Goal: Information Seeking & Learning: Learn about a topic

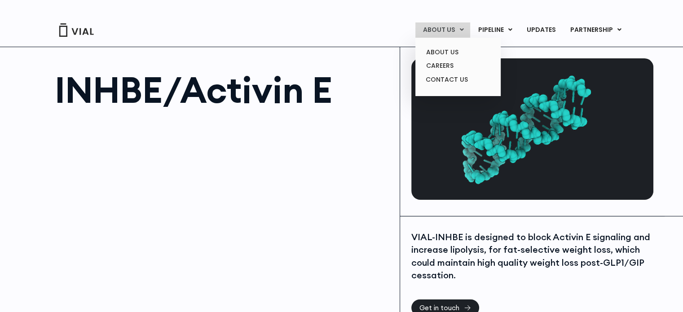
click at [453, 26] on link "ABOUT US" at bounding box center [442, 29] width 55 height 15
click at [454, 57] on link "ABOUT US" at bounding box center [457, 52] width 79 height 14
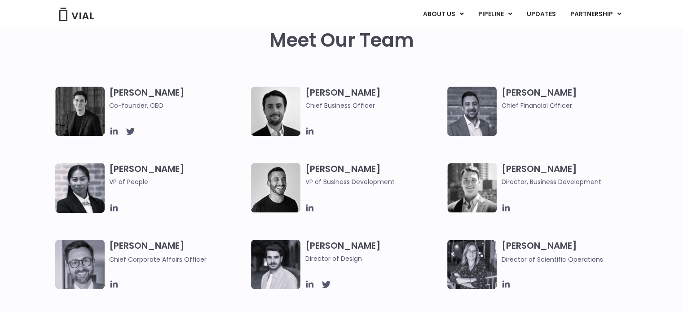
scroll to position [449, 0]
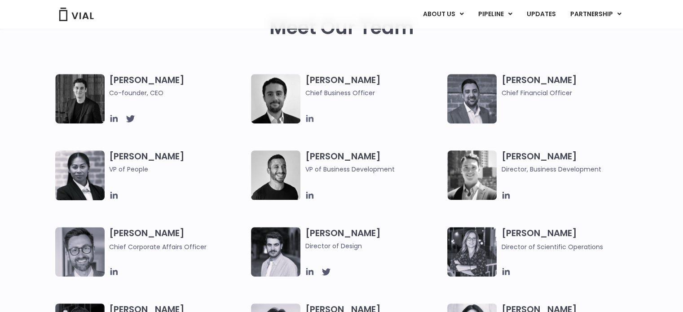
click at [312, 119] on icon at bounding box center [310, 119] width 10 height 10
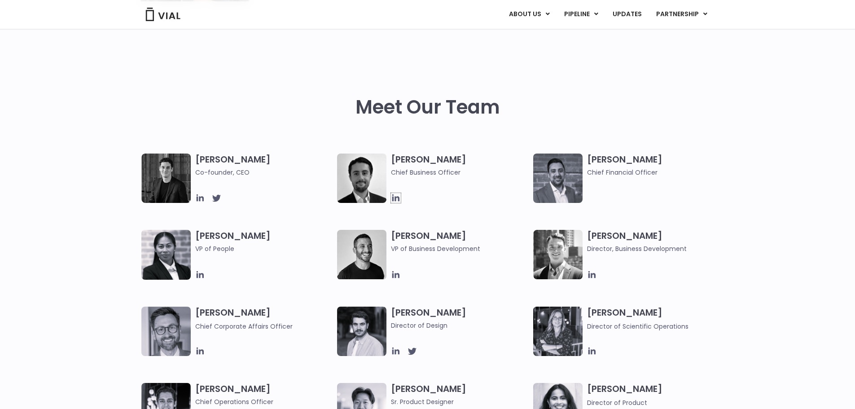
scroll to position [405, 0]
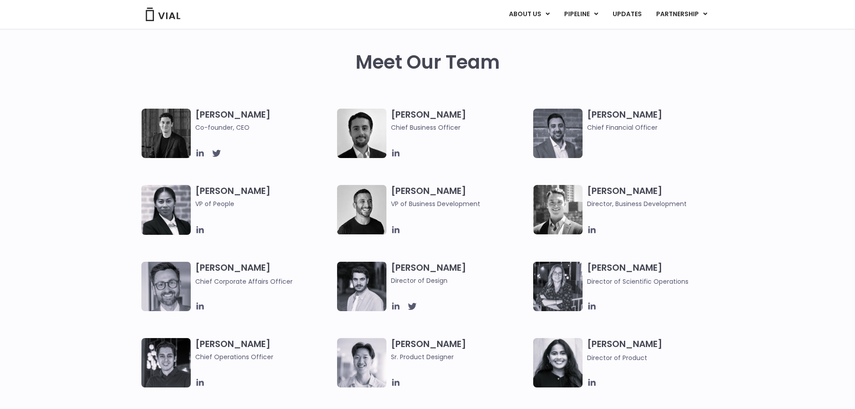
click at [682, 231] on div "Simon Burns Co-founder, CEO Max James Chief Business Officer Samir Meghji Chief…" at bounding box center [427, 300] width 855 height 382
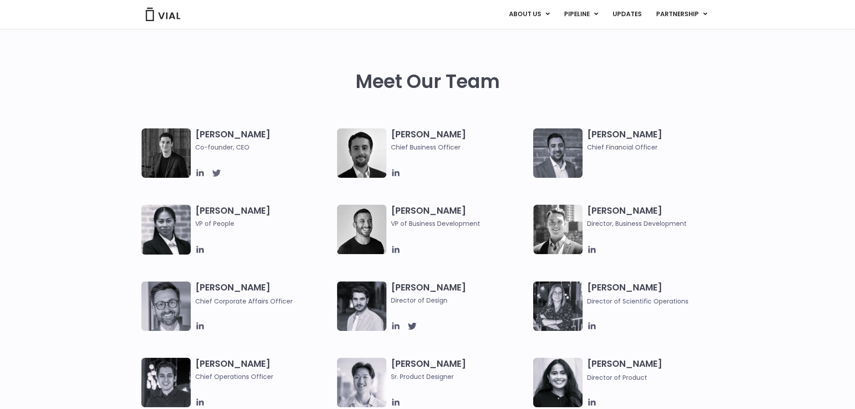
scroll to position [364, 0]
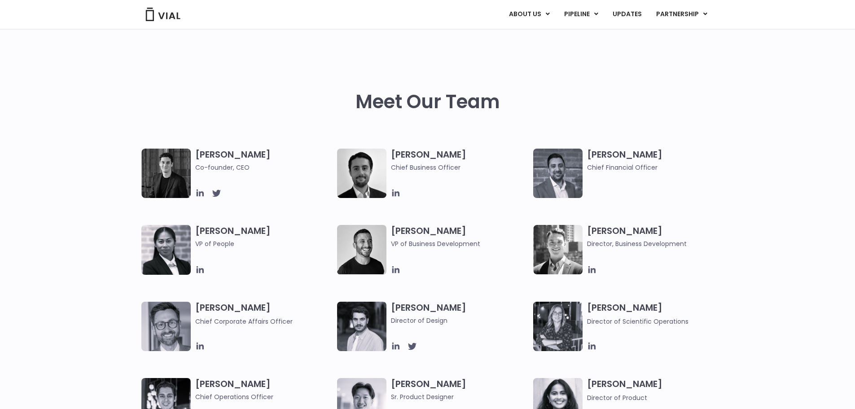
click at [172, 167] on img at bounding box center [165, 173] width 49 height 49
click at [198, 192] on icon at bounding box center [200, 193] width 10 height 10
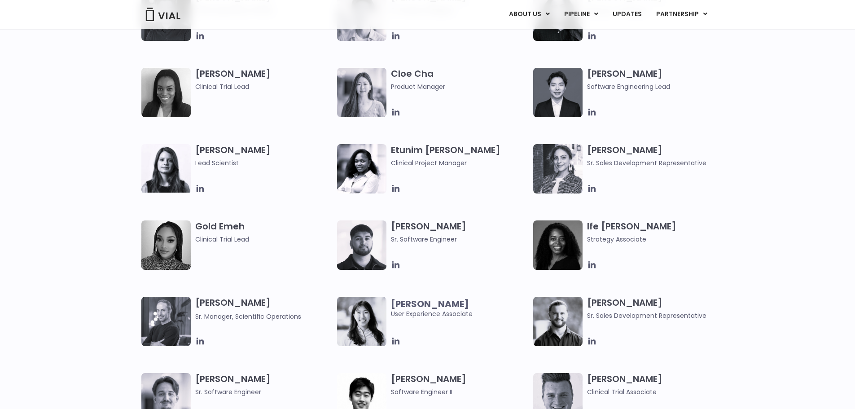
scroll to position [774, 0]
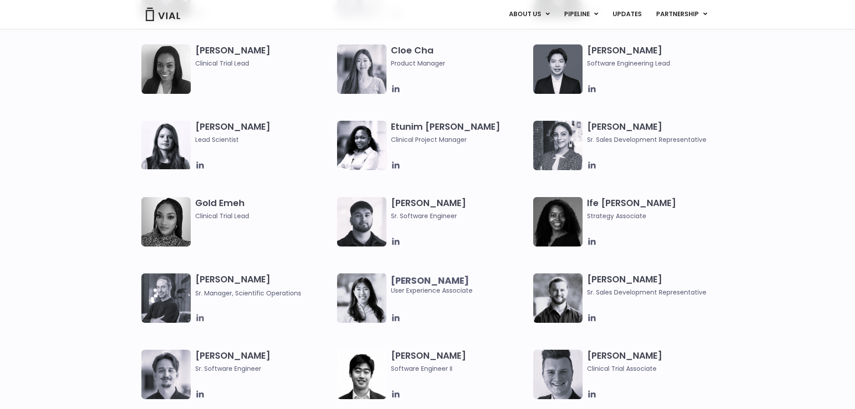
click at [200, 312] on icon at bounding box center [199, 317] width 7 height 7
click at [201, 312] on icon at bounding box center [199, 317] width 7 height 7
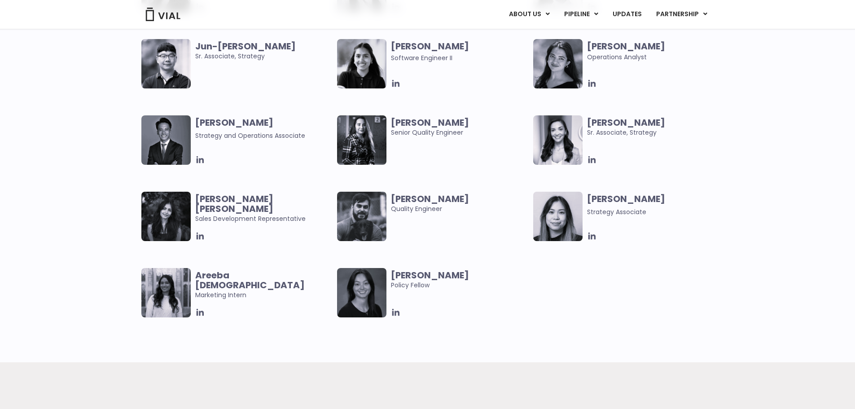
scroll to position [1717, 0]
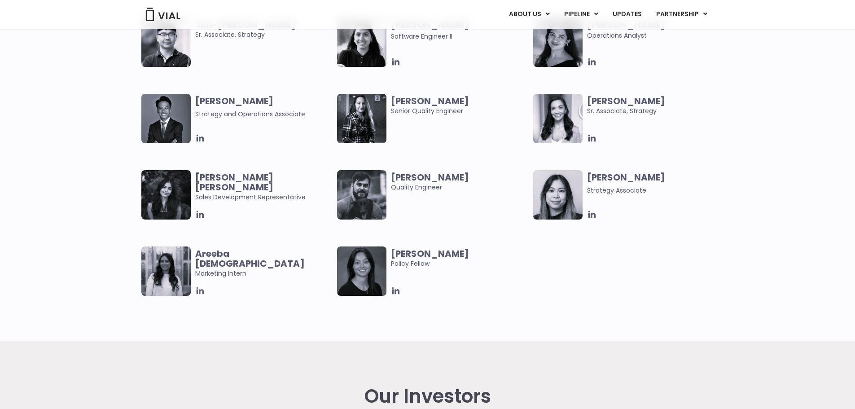
click at [198, 291] on icon at bounding box center [200, 291] width 10 height 10
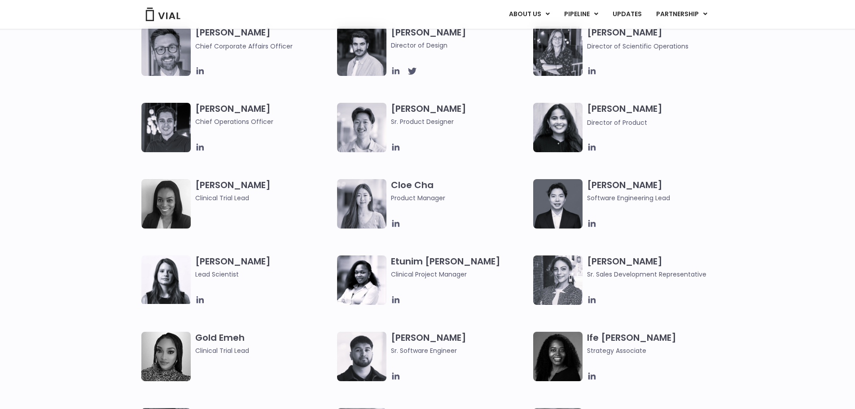
scroll to position [370, 0]
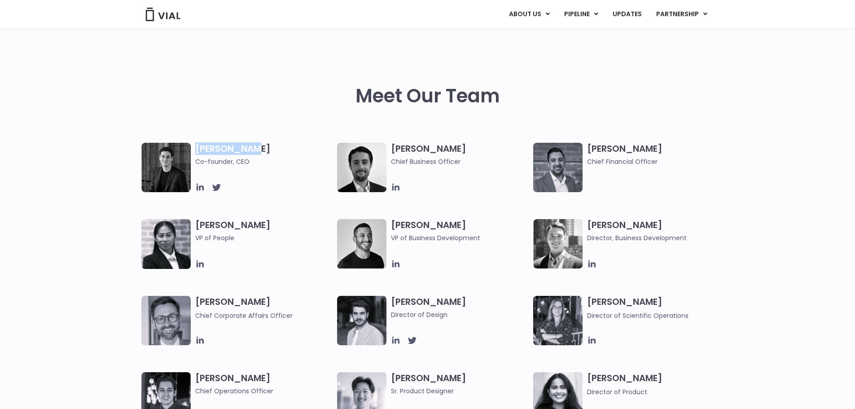
drag, startPoint x: 267, startPoint y: 146, endPoint x: 192, endPoint y: 149, distance: 74.6
click at [192, 149] on div "Simon Burns Co-founder, CEO" at bounding box center [239, 167] width 196 height 49
copy div "Simon Burns"
click at [671, 37] on link "LICENSING" at bounding box center [672, 37] width 79 height 14
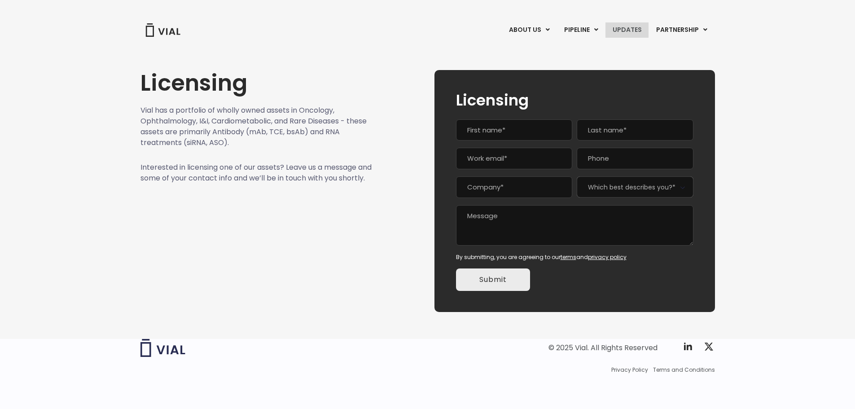
click at [634, 29] on link "UPDATES" at bounding box center [627, 29] width 43 height 15
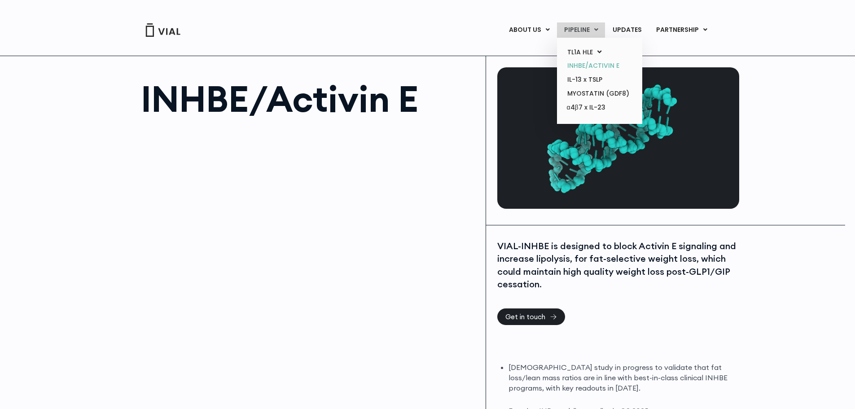
click at [608, 68] on link "INHBE/ACTIVIN E" at bounding box center [599, 66] width 79 height 14
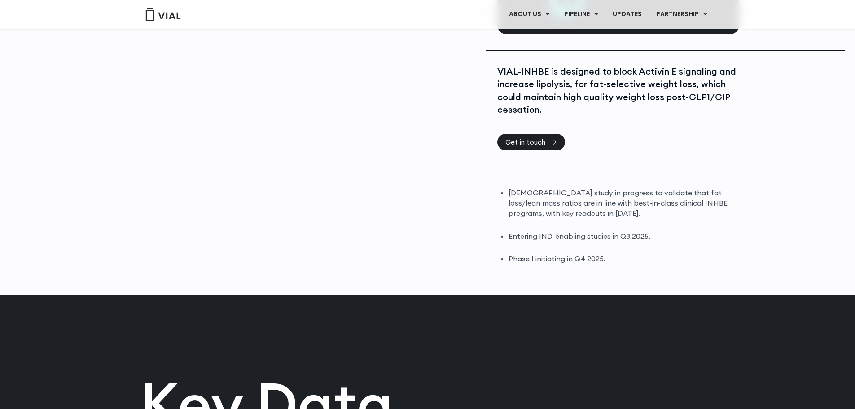
scroll to position [180, 0]
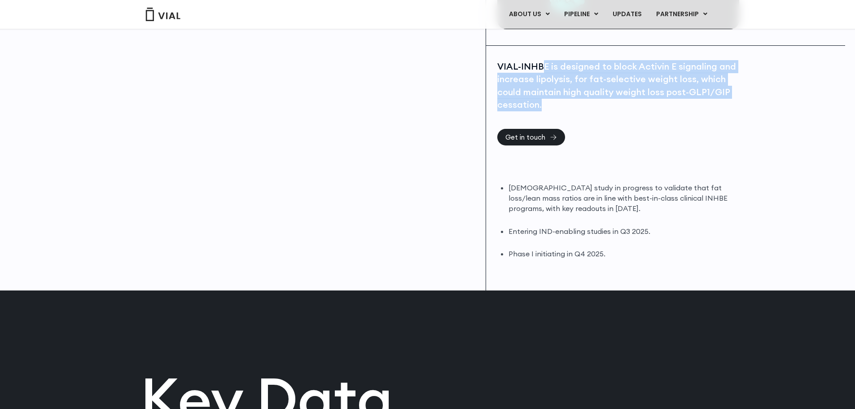
drag, startPoint x: 544, startPoint y: 66, endPoint x: 559, endPoint y: 104, distance: 41.1
click at [559, 104] on div "VIAL-INHBE is designed to block Activin E signaling and increase lipolysis, for…" at bounding box center [617, 85] width 240 height 51
drag, startPoint x: 559, startPoint y: 104, endPoint x: 490, endPoint y: 60, distance: 82.0
click at [490, 60] on div "VIAL-INHBE is designed to block Activin E signaling and increase lipolysis, for…" at bounding box center [618, 168] width 264 height 245
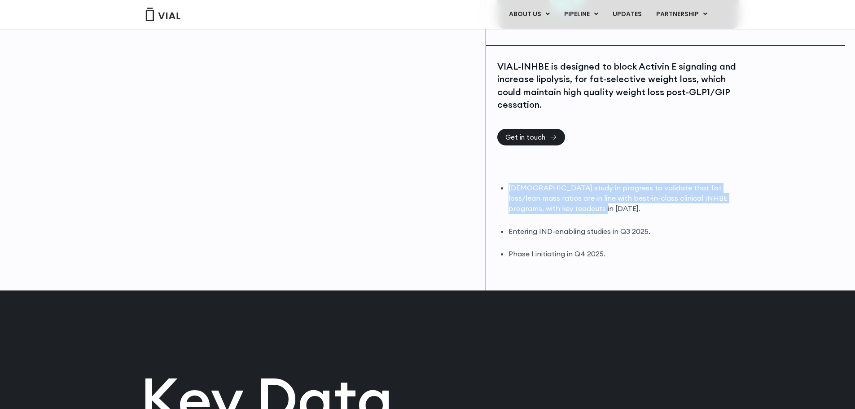
drag, startPoint x: 509, startPoint y: 188, endPoint x: 571, endPoint y: 211, distance: 66.0
click at [571, 211] on li "DIO study in progress to validate that fat loss/lean mass ratios are in line wi…" at bounding box center [623, 198] width 229 height 31
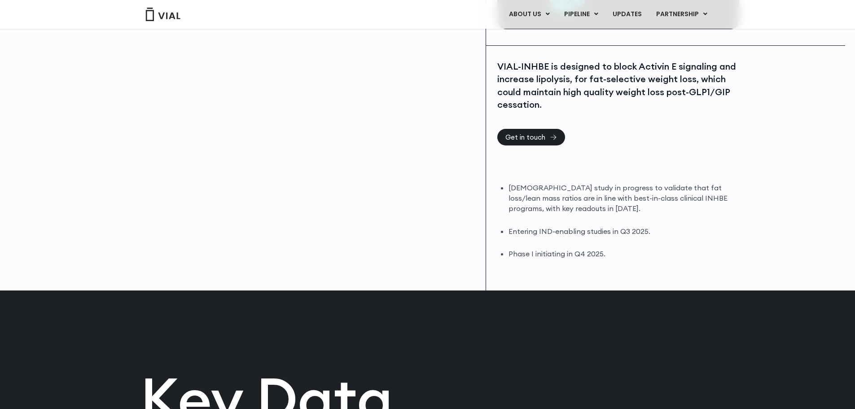
click at [631, 245] on ul "DIO study in progress to validate that fat loss/lean mass ratios are in line wi…" at bounding box center [623, 221] width 229 height 76
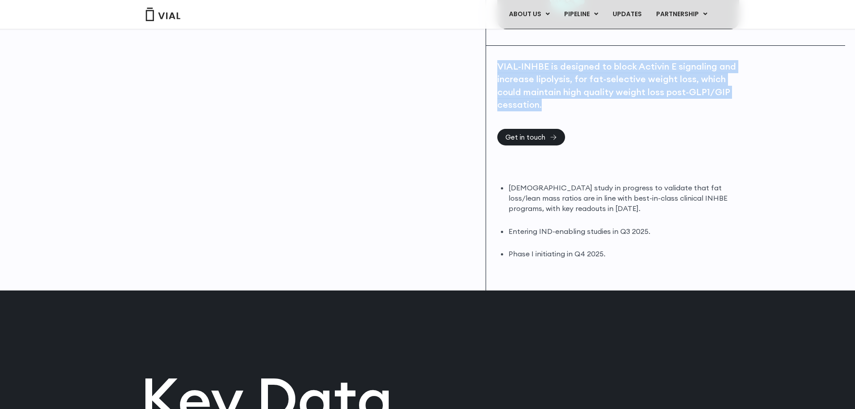
drag, startPoint x: 498, startPoint y: 62, endPoint x: 567, endPoint y: 101, distance: 78.8
click at [567, 101] on div "VIAL-INHBE is designed to block Activin E signaling and increase lipolysis, for…" at bounding box center [617, 85] width 240 height 51
click at [734, 112] on div "VIAL-INHBE is designed to block Activin E signaling and increase lipolysis, for…" at bounding box center [617, 94] width 240 height 69
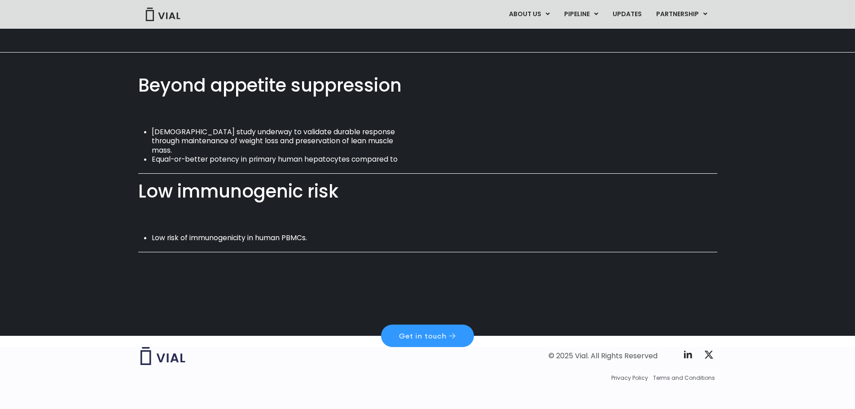
scroll to position [584, 0]
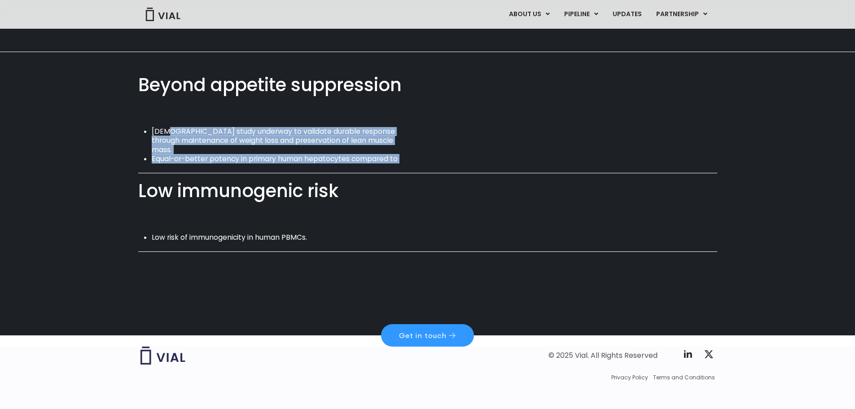
drag, startPoint x: 166, startPoint y: 130, endPoint x: 386, endPoint y: 164, distance: 222.6
click at [386, 164] on div "Beyond appetite suppression DIO study underway to validate durable response thr…" at bounding box center [427, 128] width 579 height 106
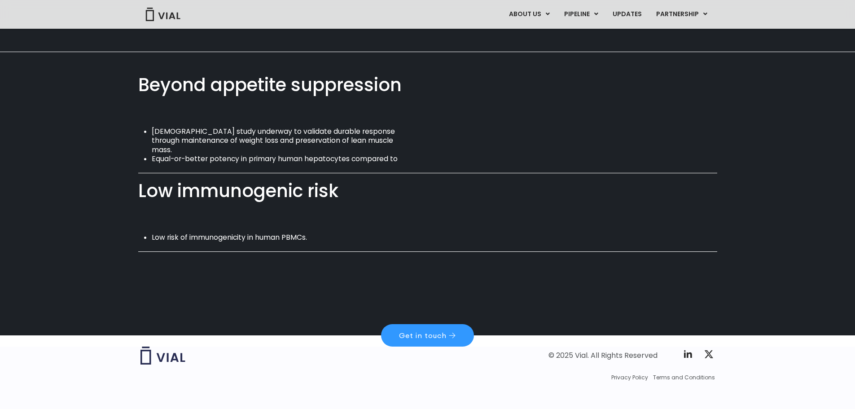
click at [298, 229] on div "Low immunogenic risk Low risk of immunogenicity in human PBMCs." at bounding box center [427, 215] width 579 height 53
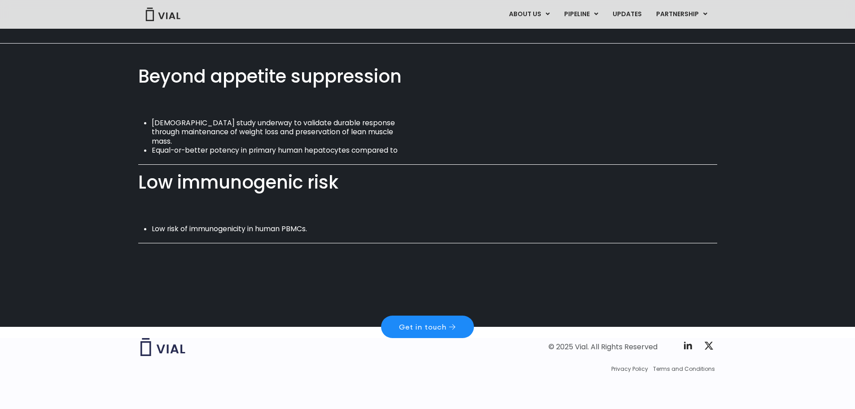
click at [436, 328] on span "Get in touch" at bounding box center [423, 326] width 48 height 7
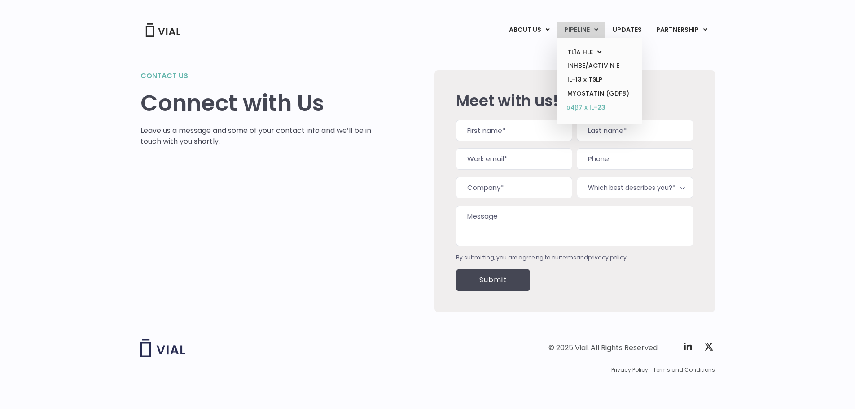
click at [600, 104] on link "α4β7 x IL-23" at bounding box center [599, 108] width 79 height 14
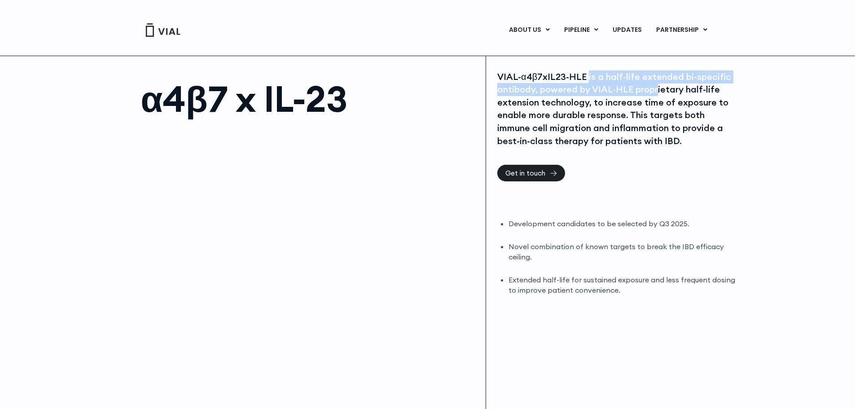
drag, startPoint x: 587, startPoint y: 75, endPoint x: 657, endPoint y: 90, distance: 71.6
click at [657, 90] on div "VIAL-α4β7xIL23-HLE is a half-life extended bi-specific antibody, powered by VIA…" at bounding box center [617, 108] width 240 height 77
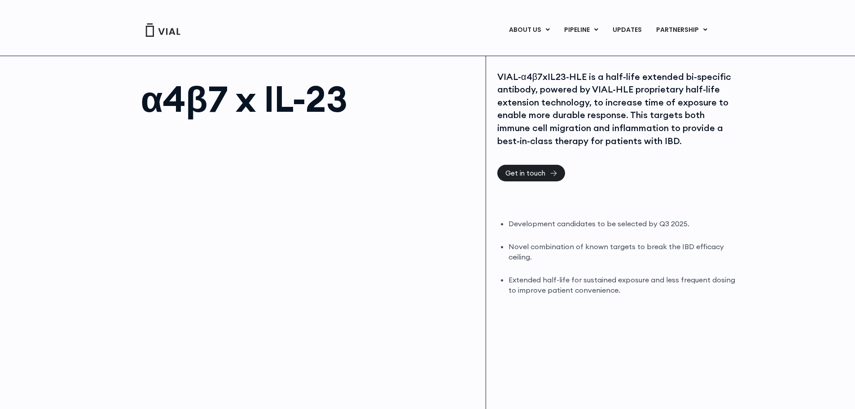
click at [665, 119] on div "VIAL-α4β7xIL23-HLE is a half-life extended bi-specific antibody, powered by VIA…" at bounding box center [617, 108] width 240 height 77
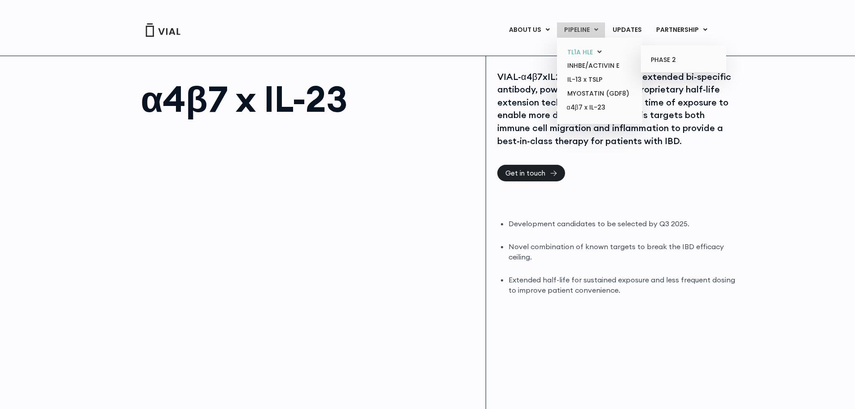
click at [601, 49] on icon at bounding box center [600, 51] width 4 height 7
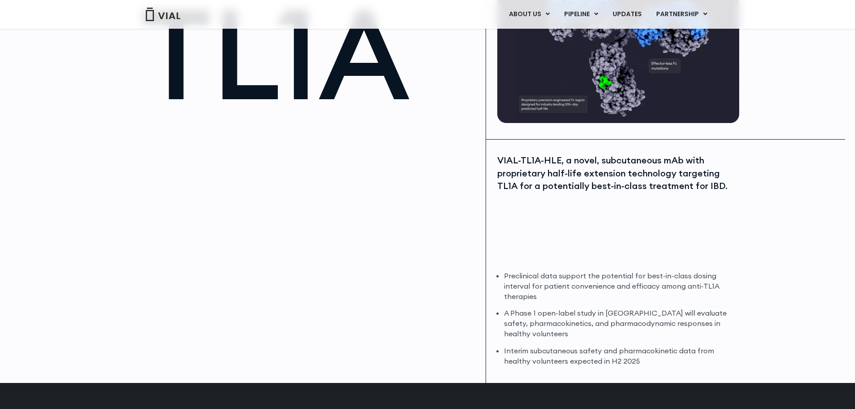
scroll to position [135, 0]
